Goal: Task Accomplishment & Management: Complete application form

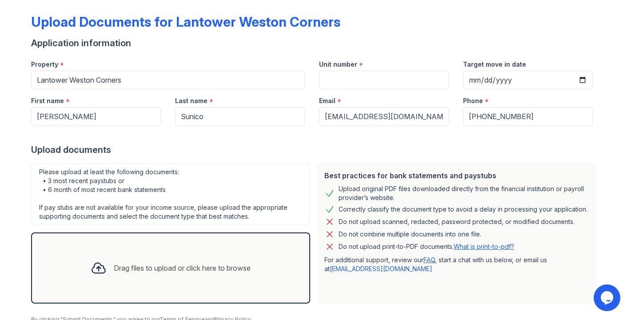
scroll to position [45, 0]
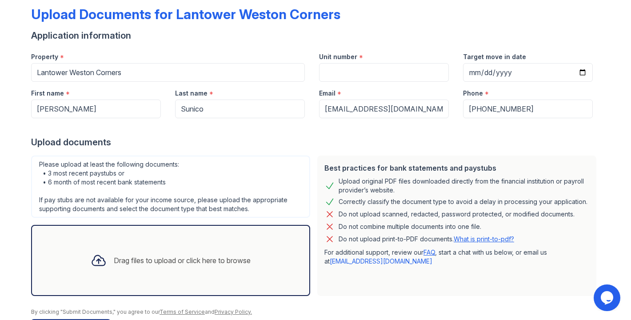
click at [154, 257] on div "Drag files to upload or click here to browse" at bounding box center [182, 260] width 137 height 11
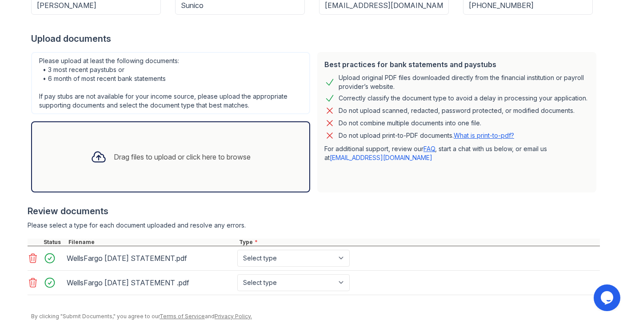
scroll to position [184, 0]
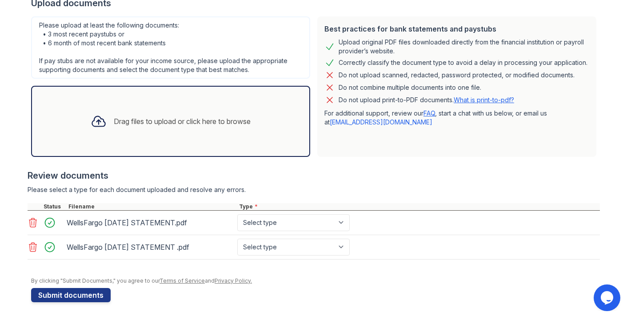
click at [175, 118] on div "Drag files to upload or click here to browse" at bounding box center [182, 121] width 137 height 11
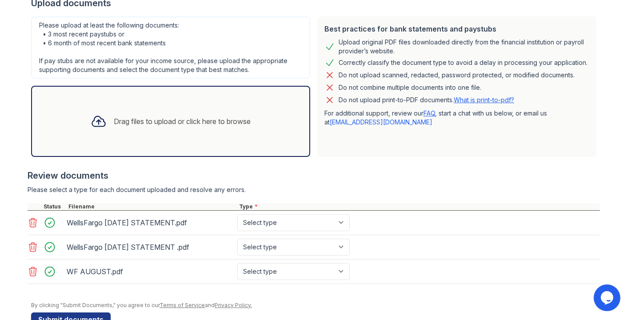
click at [30, 224] on icon at bounding box center [33, 222] width 8 height 9
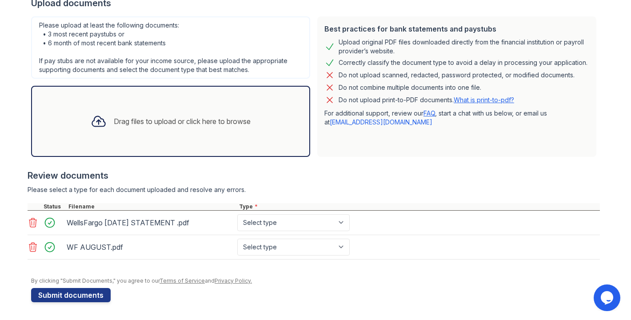
click at [31, 225] on icon at bounding box center [33, 222] width 11 height 11
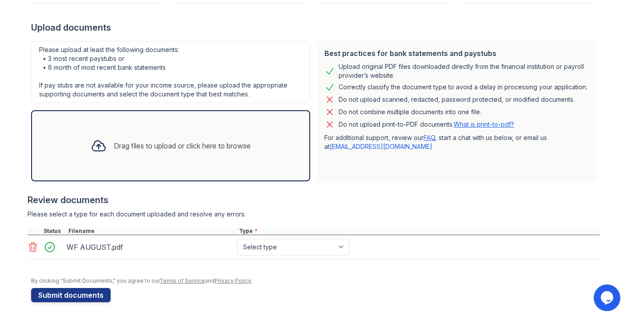
click at [166, 150] on div "Drag files to upload or click here to browse" at bounding box center [182, 145] width 137 height 11
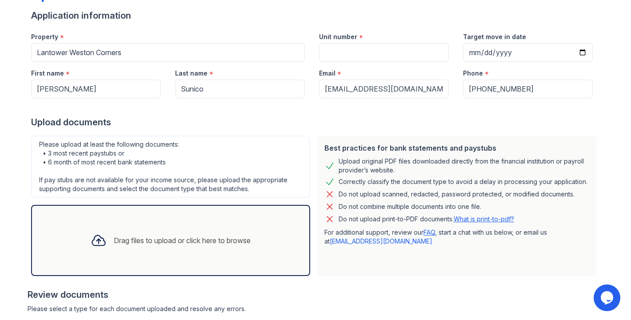
scroll to position [209, 0]
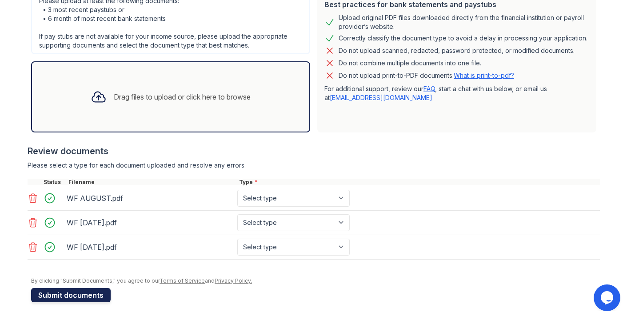
click at [64, 298] on button "Submit documents" at bounding box center [71, 295] width 80 height 14
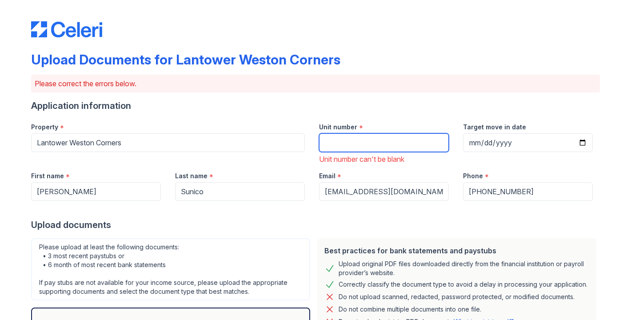
click at [358, 144] on input "Unit number" at bounding box center [384, 142] width 130 height 19
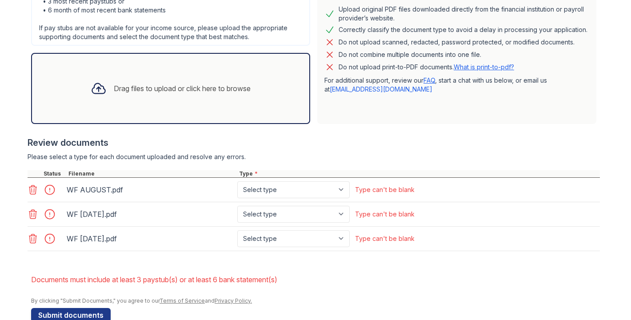
scroll to position [258, 0]
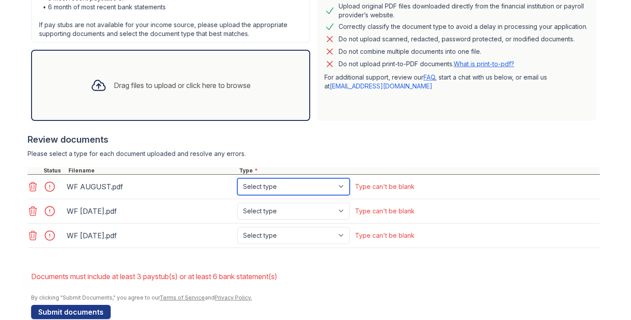
click at [324, 188] on select "Select type Paystub Bank Statement Offer Letter Tax Documents Benefit Award Let…" at bounding box center [293, 186] width 112 height 17
select select "bank_statement"
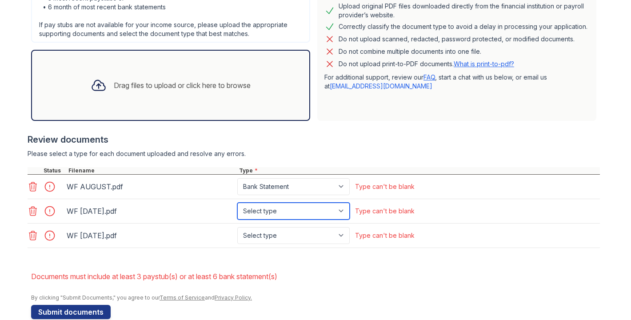
click at [342, 208] on select "Select type Paystub Bank Statement Offer Letter Tax Documents Benefit Award Let…" at bounding box center [293, 211] width 112 height 17
select select "bank_statement"
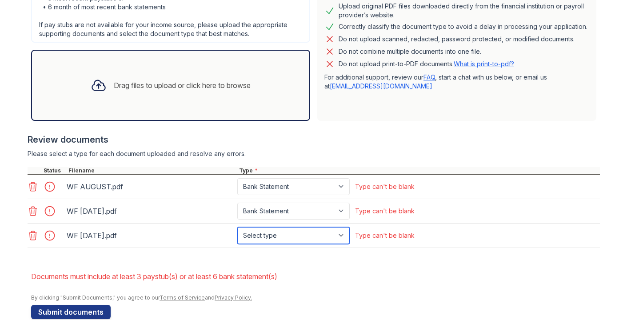
click at [339, 233] on select "Select type Paystub Bank Statement Offer Letter Tax Documents Benefit Award Let…" at bounding box center [293, 235] width 112 height 17
select select "bank_statement"
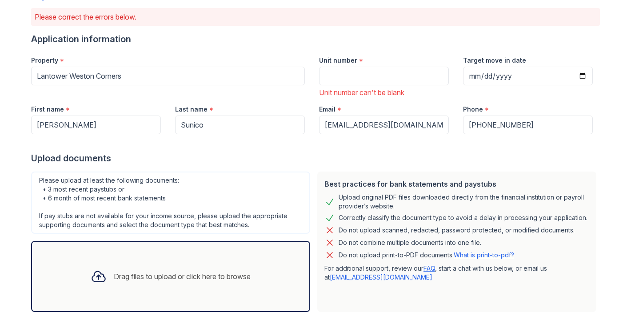
scroll to position [99, 0]
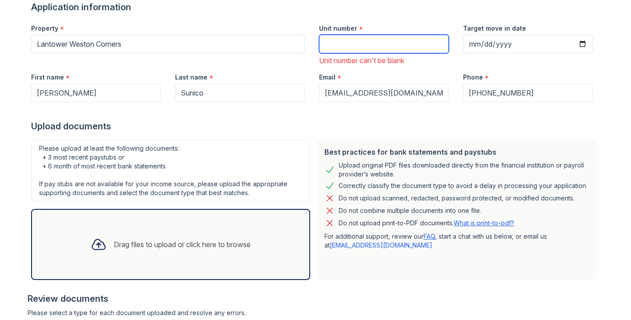
click at [362, 38] on input "Unit number" at bounding box center [384, 44] width 130 height 19
type input "6422"
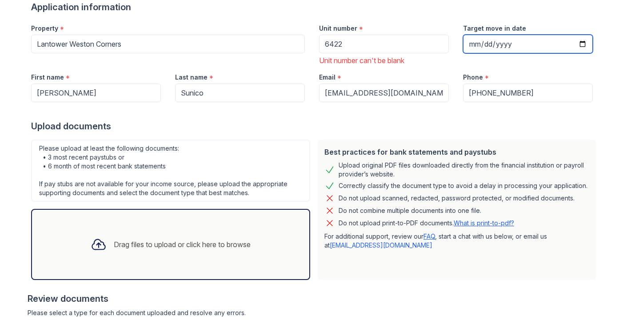
click at [580, 46] on input "Target move in date" at bounding box center [528, 44] width 130 height 19
type input "[DATE]"
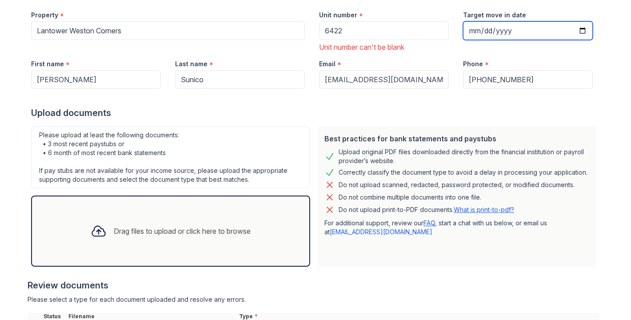
scroll to position [275, 0]
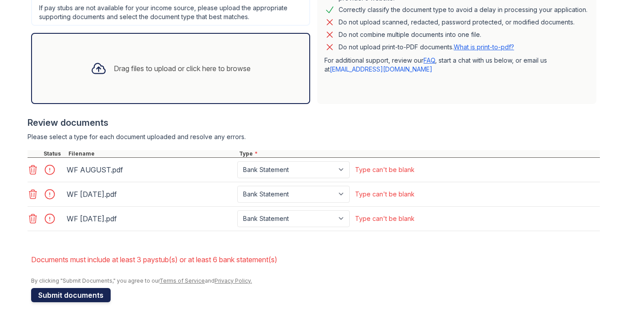
click at [56, 294] on button "Submit documents" at bounding box center [71, 295] width 80 height 14
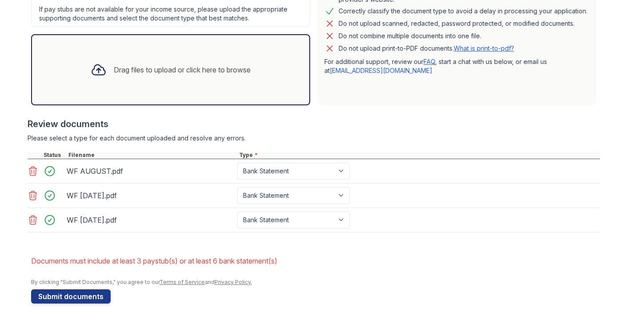
scroll to position [262, 0]
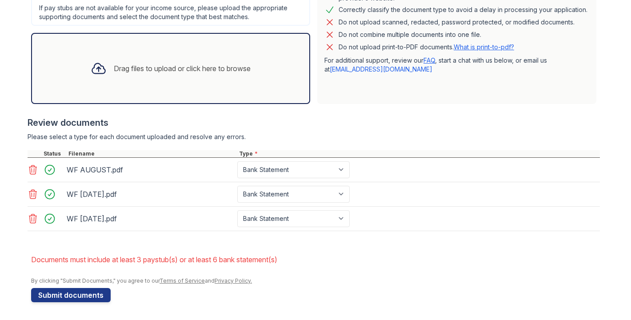
click at [164, 62] on div "Drag files to upload or click here to browse" at bounding box center [171, 68] width 174 height 30
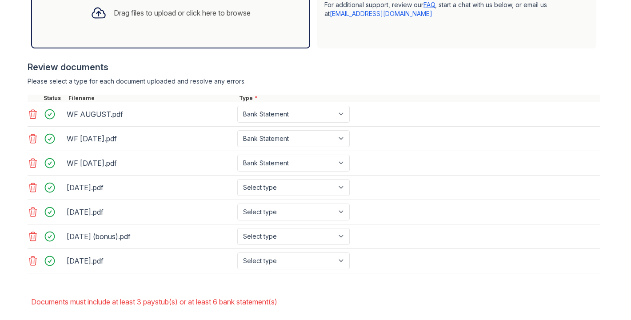
scroll to position [341, 0]
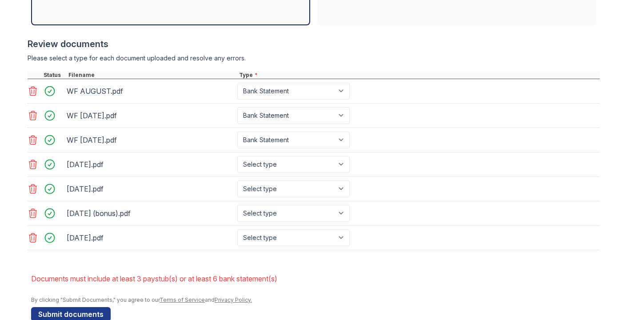
click at [30, 215] on icon at bounding box center [33, 213] width 11 height 11
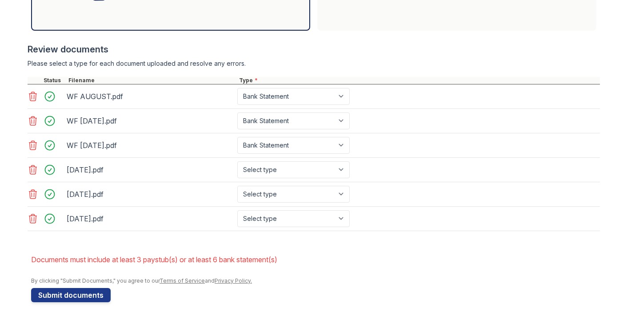
click at [164, 239] on div at bounding box center [314, 235] width 572 height 9
click at [91, 296] on button "Submit documents" at bounding box center [71, 295] width 80 height 14
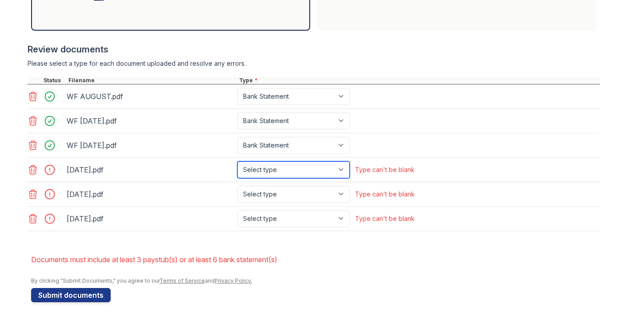
click at [341, 169] on select "Select type Paystub Bank Statement Offer Letter Tax Documents Benefit Award Let…" at bounding box center [293, 169] width 112 height 17
select select "paystub"
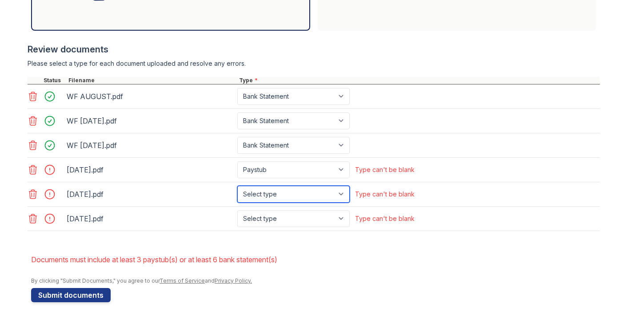
click at [343, 189] on select "Select type Paystub Bank Statement Offer Letter Tax Documents Benefit Award Let…" at bounding box center [293, 194] width 112 height 17
select select "paystub"
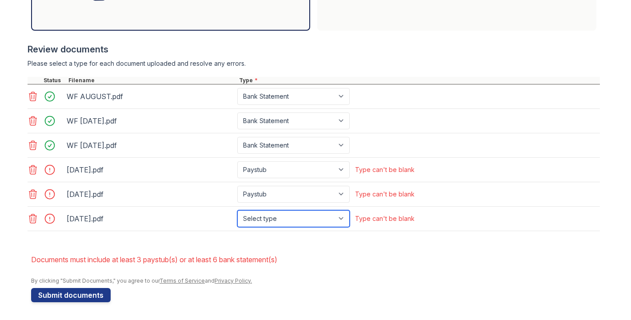
click at [336, 216] on select "Select type Paystub Bank Statement Offer Letter Tax Documents Benefit Award Let…" at bounding box center [293, 218] width 112 height 17
select select "paystub"
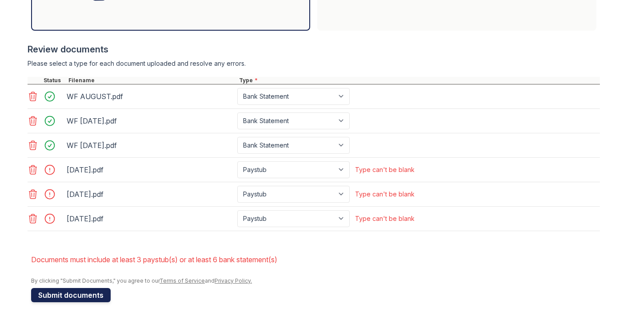
click at [50, 290] on button "Submit documents" at bounding box center [71, 295] width 80 height 14
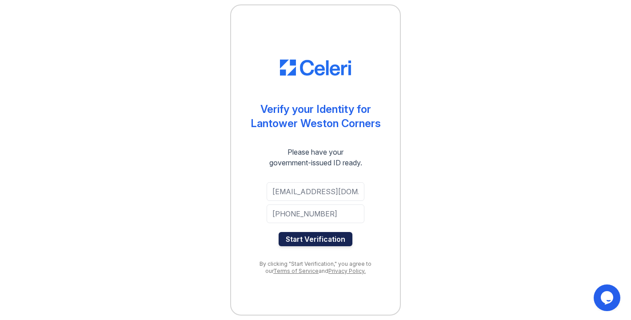
click at [317, 239] on button "Start Verification" at bounding box center [316, 239] width 74 height 14
